Goal: Transaction & Acquisition: Purchase product/service

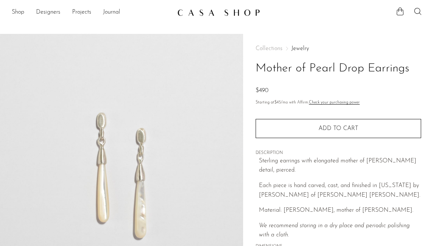
click at [21, 12] on link "Shop" at bounding box center [18, 13] width 12 height 10
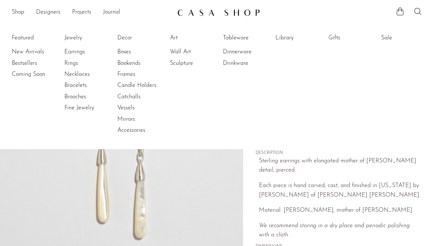
click at [77, 50] on link "Earrings" at bounding box center [91, 52] width 55 height 8
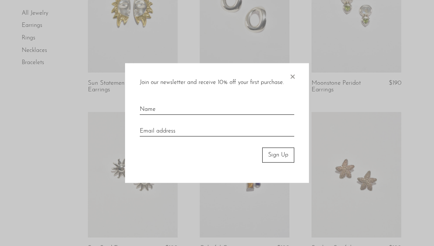
scroll to position [287, 0]
click at [293, 79] on span "×" at bounding box center [292, 75] width 7 height 24
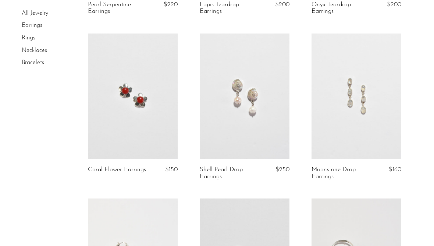
scroll to position [694, 0]
click at [247, 117] on link at bounding box center [245, 96] width 90 height 126
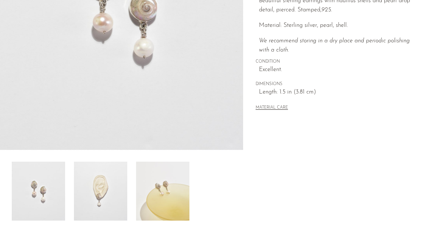
scroll to position [162, 0]
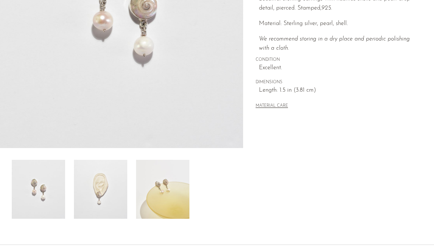
click at [109, 200] on img at bounding box center [100, 189] width 53 height 59
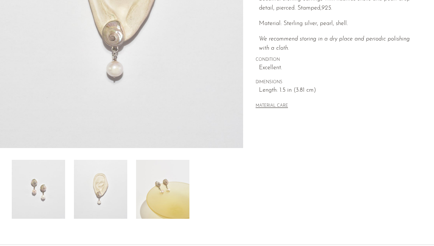
click at [164, 194] on img at bounding box center [162, 189] width 53 height 59
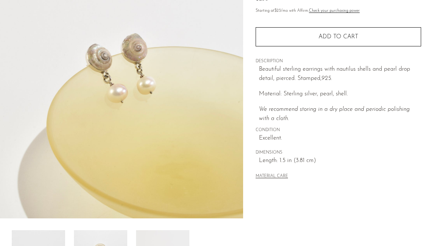
scroll to position [85, 0]
